Goal: Task Accomplishment & Management: Manage account settings

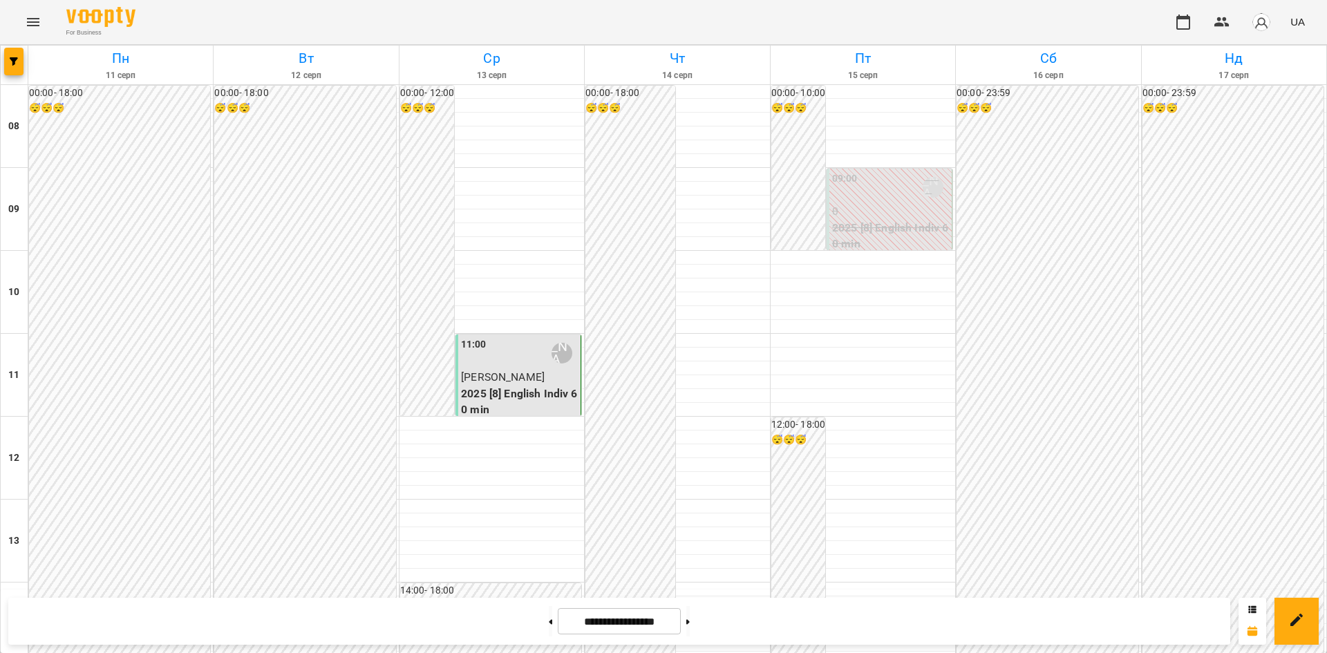
scroll to position [691, 0]
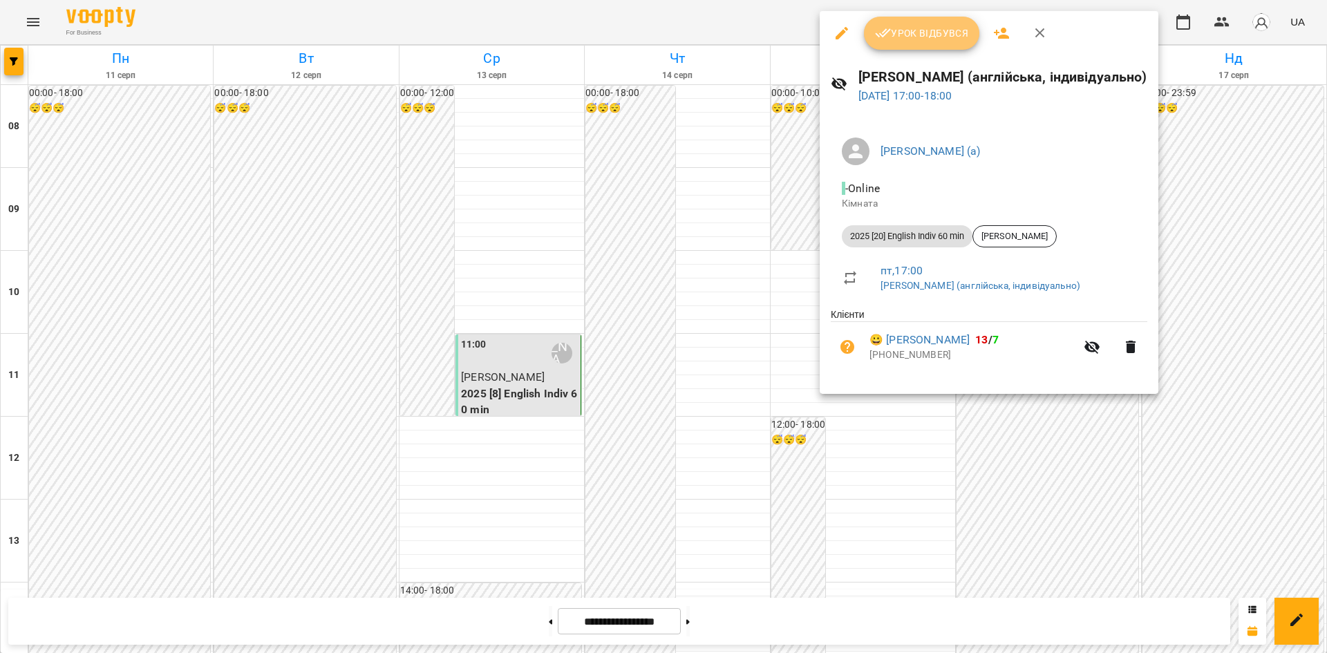
click at [925, 40] on span "Урок відбувся" at bounding box center [922, 33] width 94 height 17
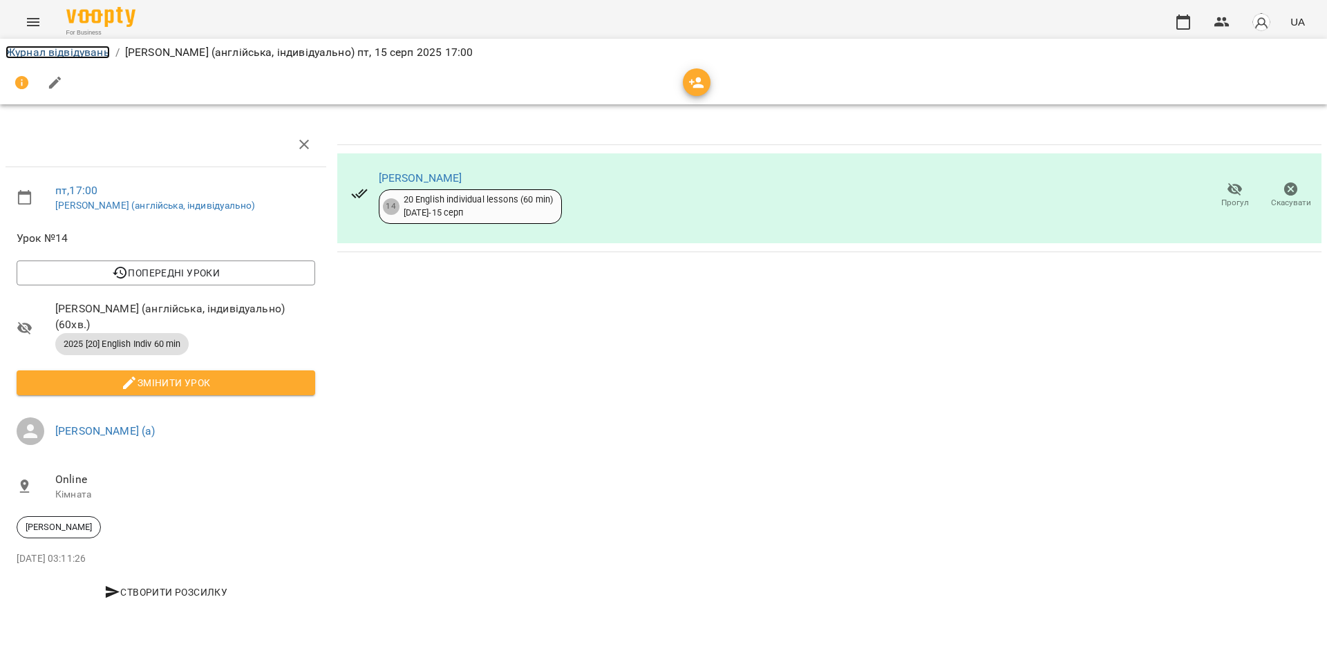
click at [79, 57] on link "Журнал відвідувань" at bounding box center [58, 52] width 104 height 13
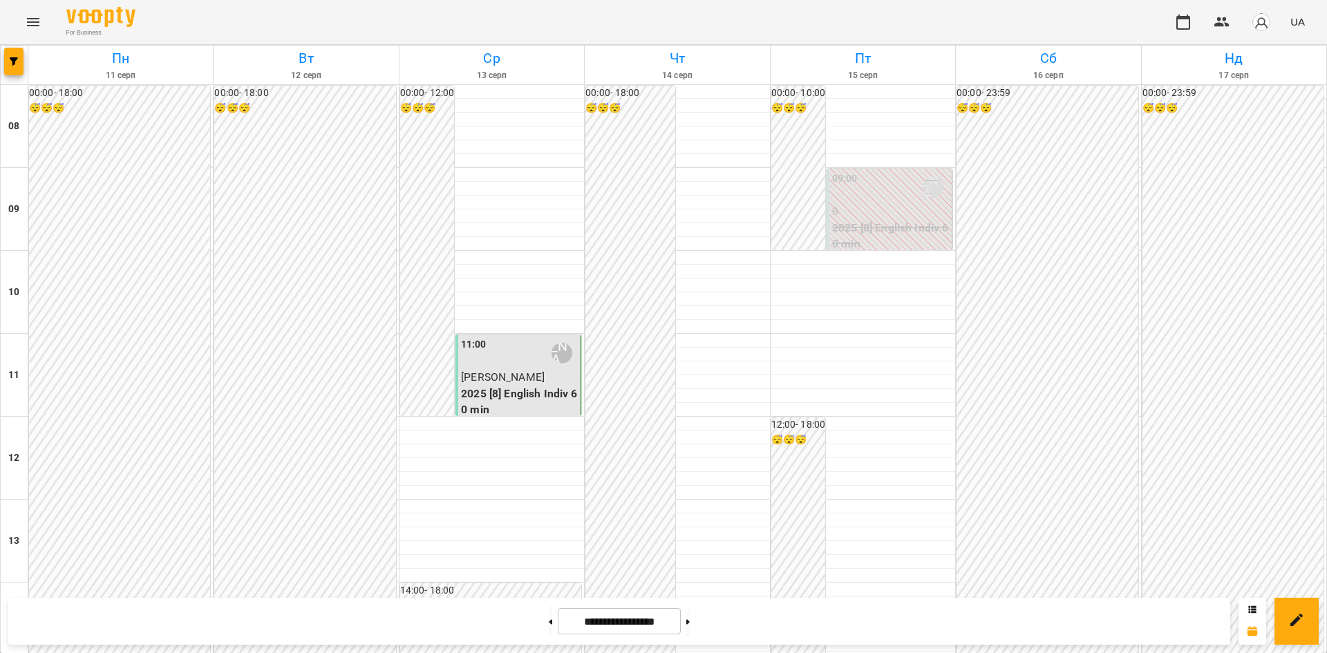
scroll to position [738, 0]
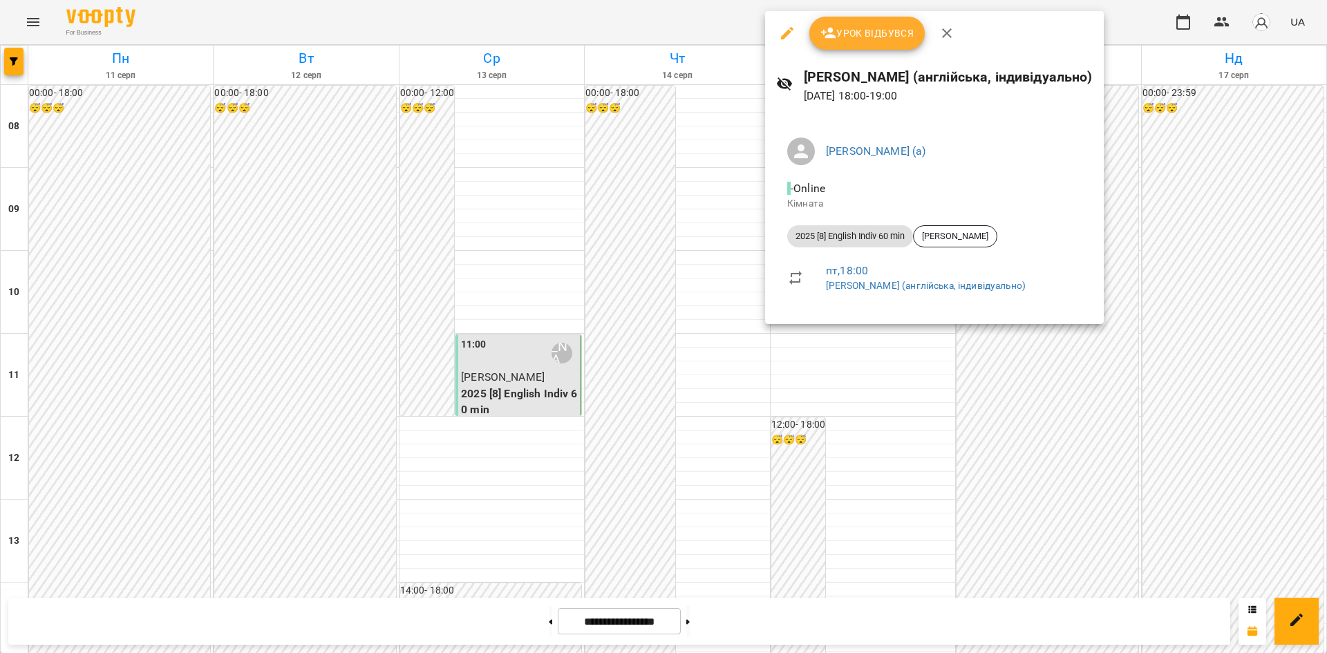
click at [848, 33] on span "Урок відбувся" at bounding box center [867, 33] width 94 height 17
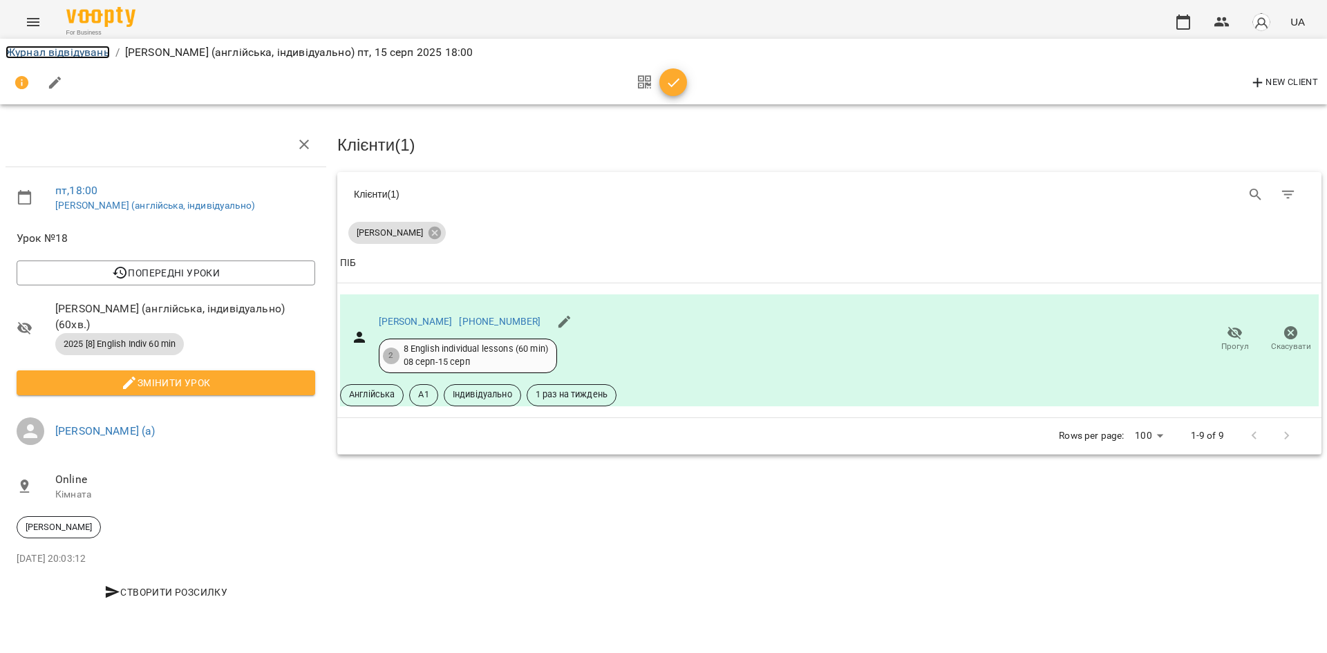
click at [48, 55] on link "Журнал відвідувань" at bounding box center [58, 52] width 104 height 13
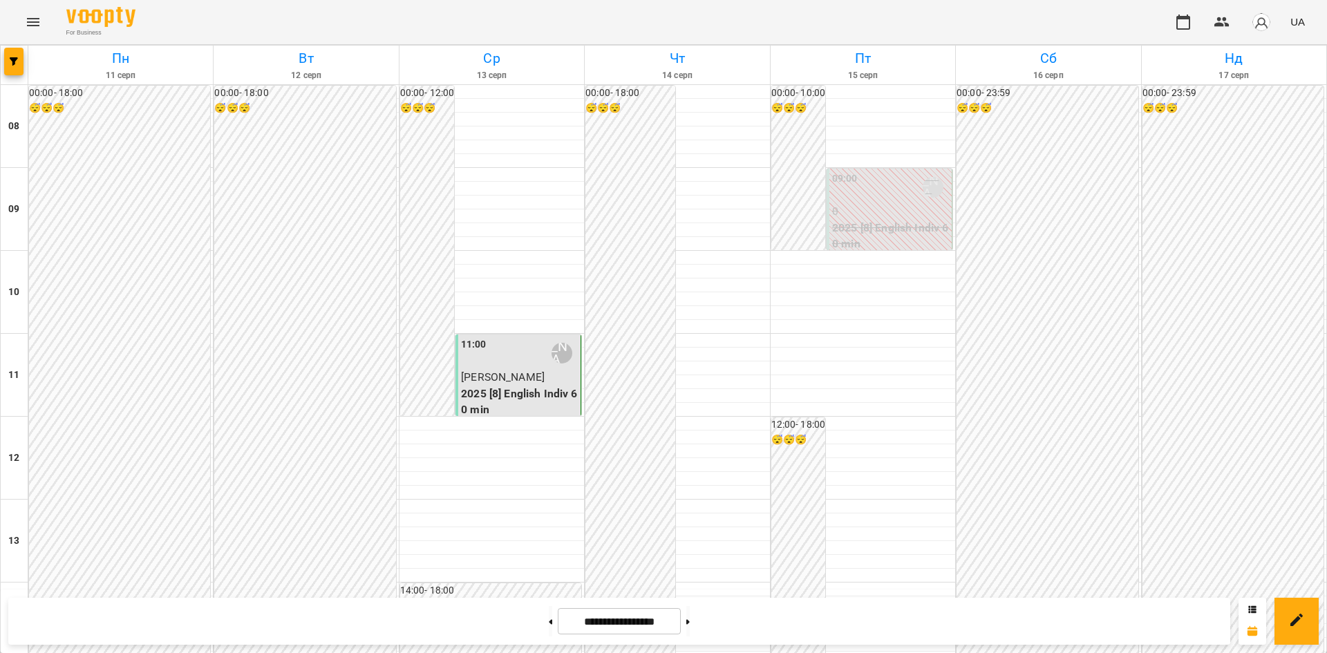
scroll to position [691, 0]
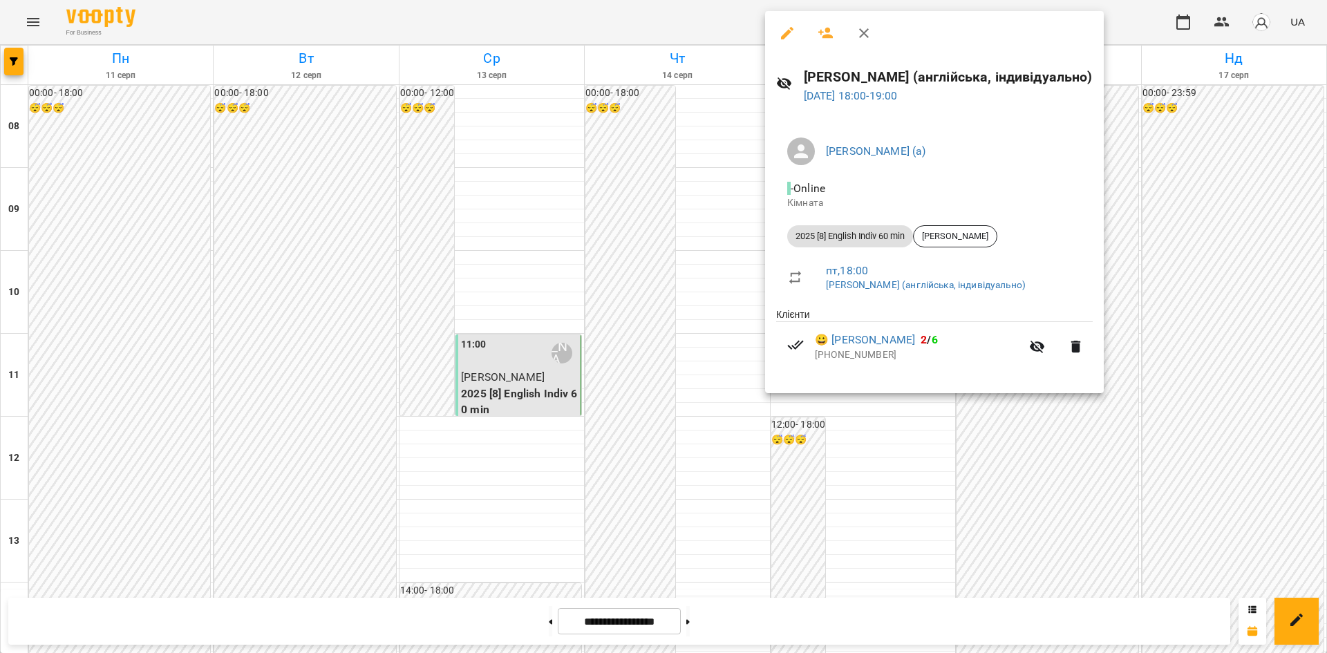
click at [827, 452] on div at bounding box center [663, 326] width 1327 height 653
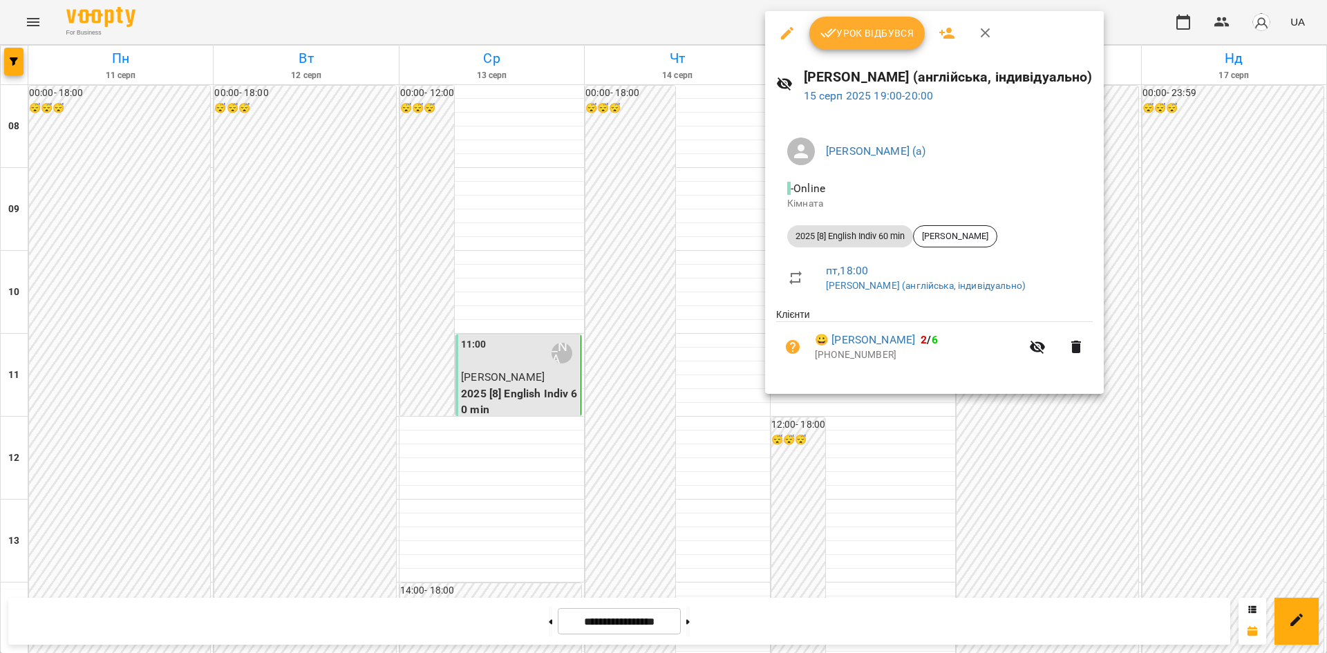
click at [857, 50] on div "Урок відбувся" at bounding box center [934, 33] width 339 height 44
click at [857, 45] on button "Урок відбувся" at bounding box center [867, 33] width 116 height 33
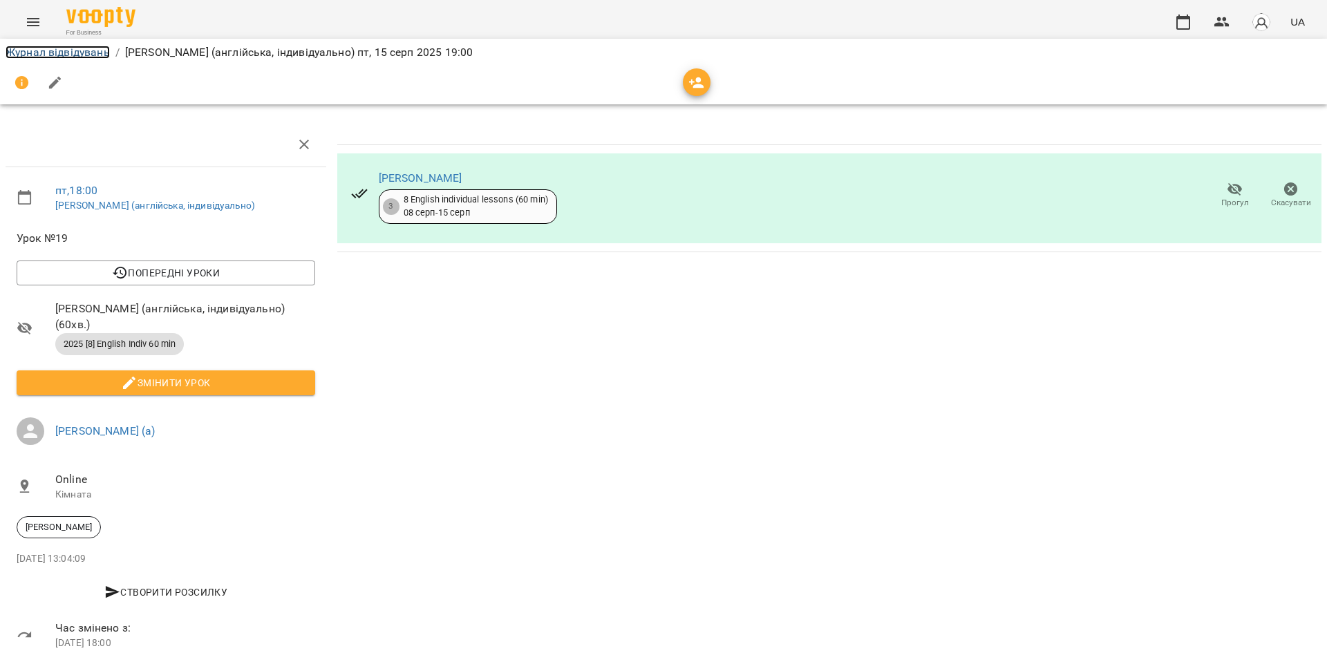
click at [50, 55] on link "Журнал відвідувань" at bounding box center [58, 52] width 104 height 13
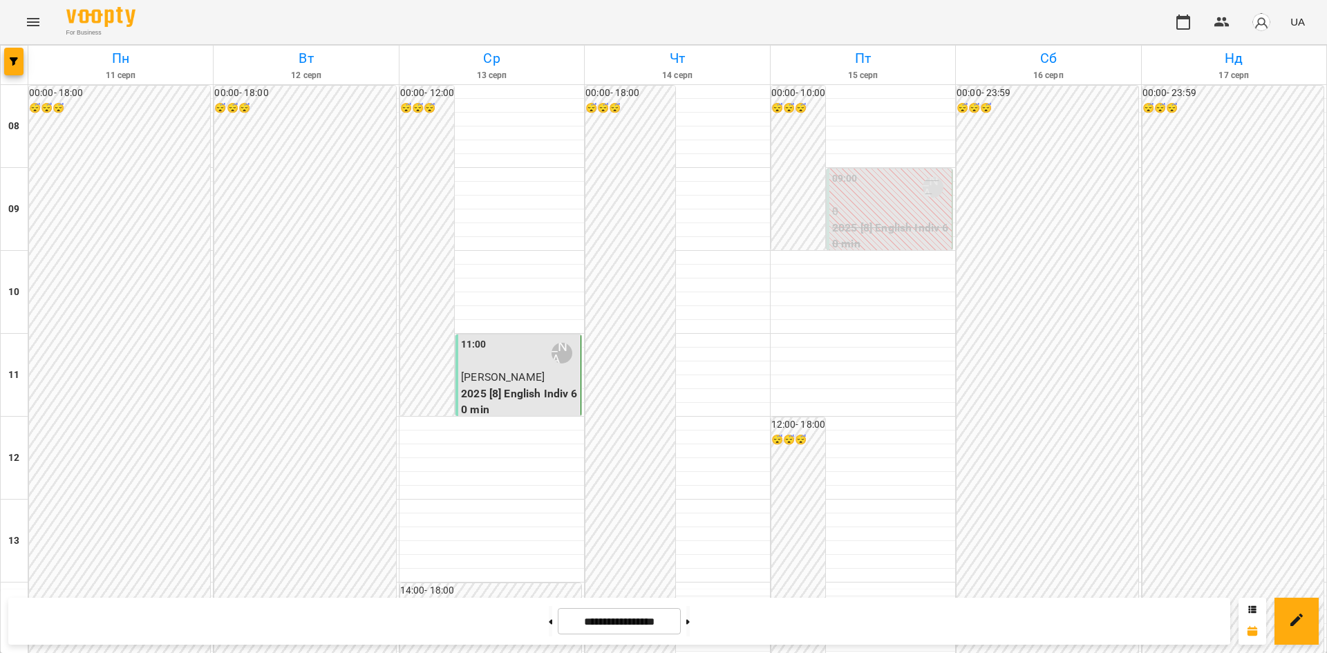
scroll to position [738, 0]
